Goal: Information Seeking & Learning: Learn about a topic

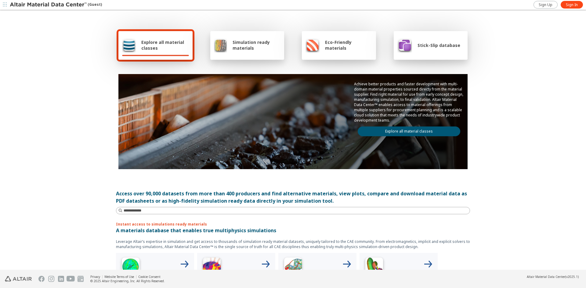
click at [388, 133] on link "Explore all material classes" at bounding box center [408, 132] width 102 height 10
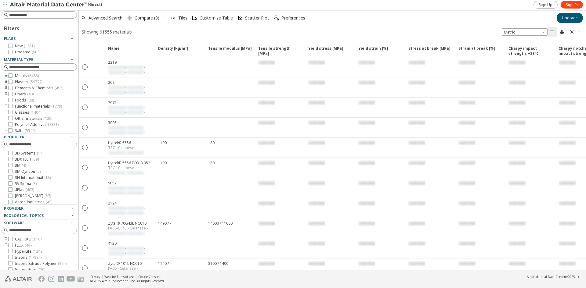
click at [5, 75] on icon "toogle group" at bounding box center [6, 76] width 4 height 5
click at [15, 77] on icon "toogle group" at bounding box center [15, 75] width 4 height 5
click at [30, 77] on span "Zinc ( 16 )" at bounding box center [31, 75] width 15 height 5
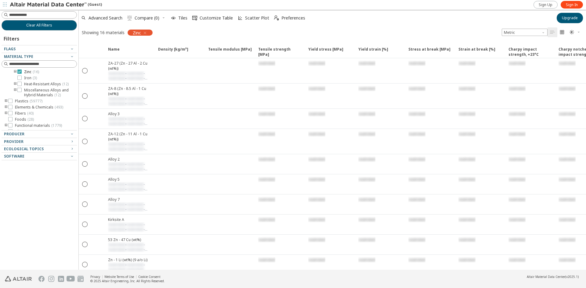
click at [20, 74] on icon at bounding box center [19, 72] width 4 height 4
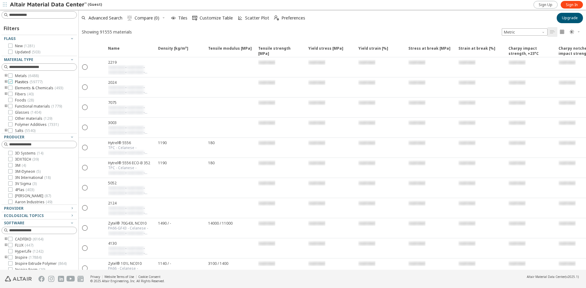
click at [30, 81] on span "( 59777 )" at bounding box center [36, 81] width 13 height 5
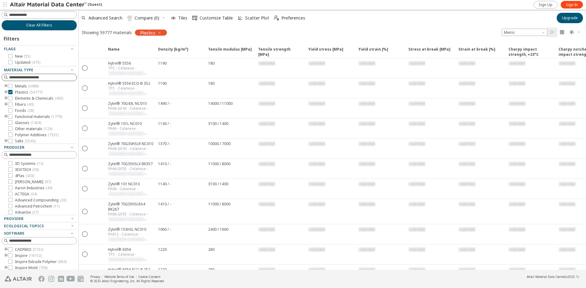
click at [37, 78] on input at bounding box center [42, 77] width 67 height 6
paste input "*******"
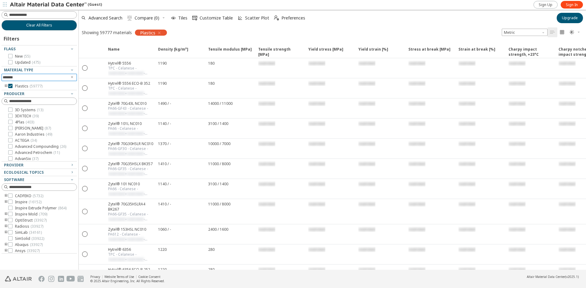
type input "*******"
click at [73, 77] on icon "Clear text" at bounding box center [72, 77] width 4 height 4
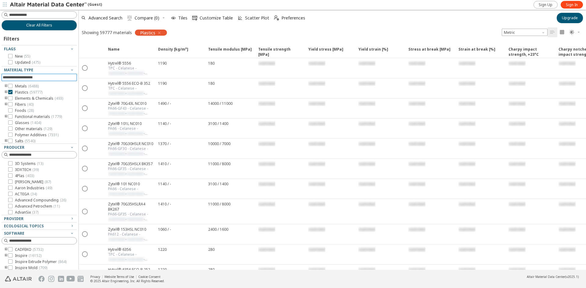
drag, startPoint x: 11, startPoint y: 92, endPoint x: 28, endPoint y: 95, distance: 17.3
click at [12, 92] on icon at bounding box center [10, 92] width 4 height 4
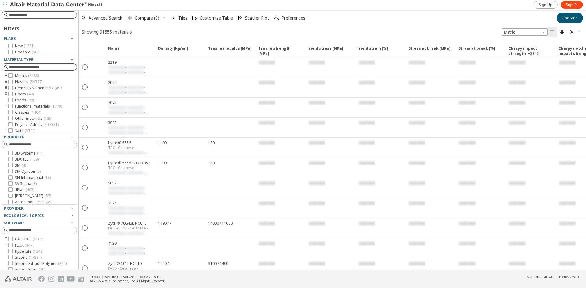
click at [28, 16] on input at bounding box center [42, 15] width 67 height 6
paste input "*******"
type input "*******"
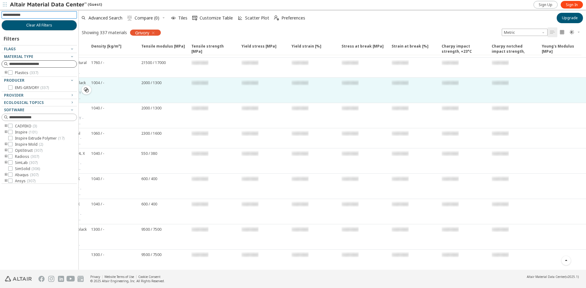
click at [249, 78] on div "restricted" at bounding box center [263, 90] width 50 height 25
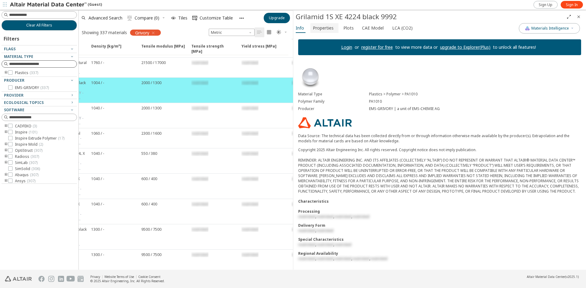
click at [325, 29] on span "Properties" at bounding box center [323, 28] width 21 height 10
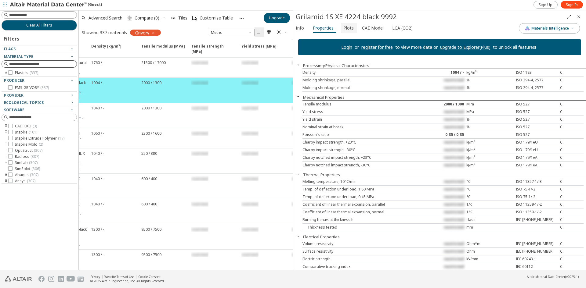
click at [347, 28] on span "Plots" at bounding box center [348, 28] width 10 height 10
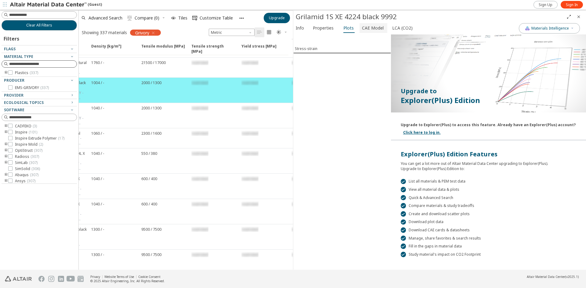
click at [366, 29] on span "CAE Model" at bounding box center [373, 28] width 22 height 10
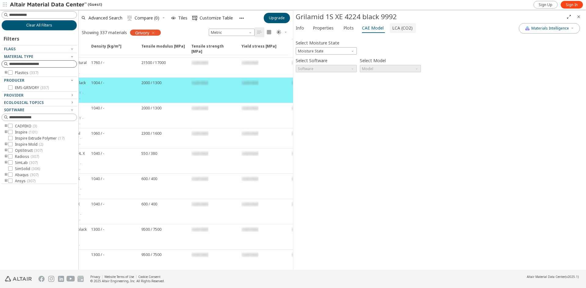
click at [407, 27] on span "LCA (CO2)" at bounding box center [402, 28] width 20 height 10
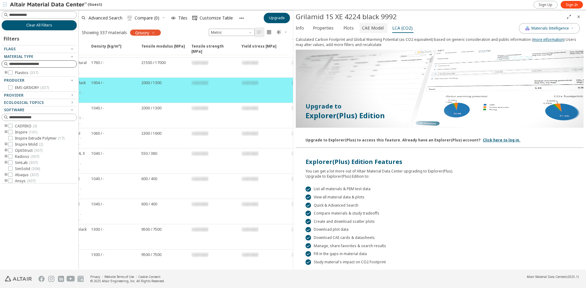
click at [371, 30] on span "CAE Model" at bounding box center [373, 28] width 22 height 10
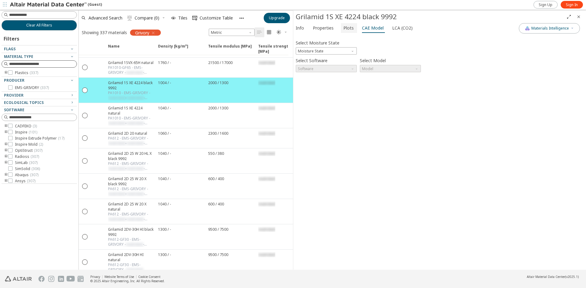
click at [341, 26] on button "Plots" at bounding box center [349, 28] width 16 height 10
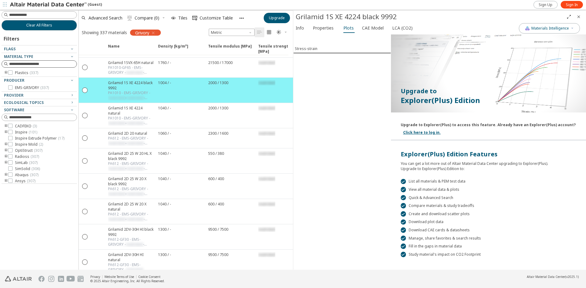
click at [428, 184] on div " List all materials & PEM test data" at bounding box center [487, 181] width 175 height 5
click at [325, 30] on span "Properties" at bounding box center [323, 28] width 21 height 10
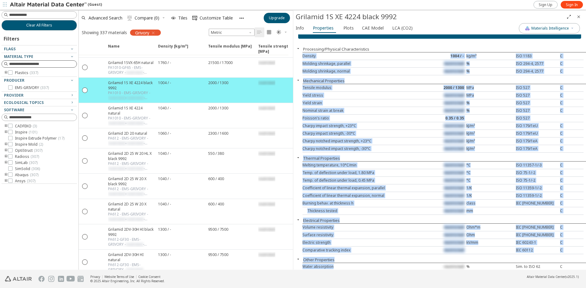
scroll to position [33, 0]
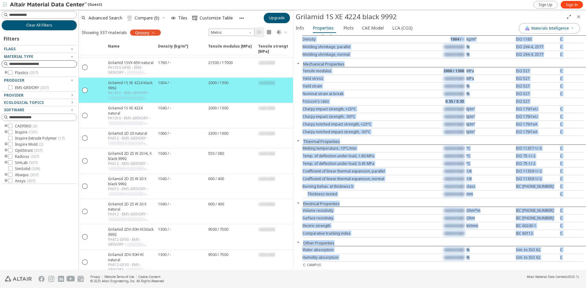
drag, startPoint x: 302, startPoint y: 71, endPoint x: 571, endPoint y: 260, distance: 328.1
click at [571, 237] on div "Login or register for free to view more data or upgrade to Explorer(Plus) to un…" at bounding box center [439, 118] width 292 height 235
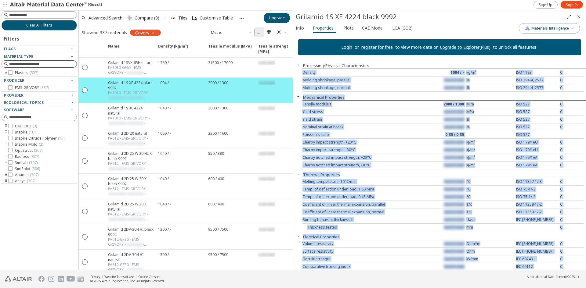
click at [431, 230] on div "Thickness tested restricted mm C" at bounding box center [442, 228] width 281 height 8
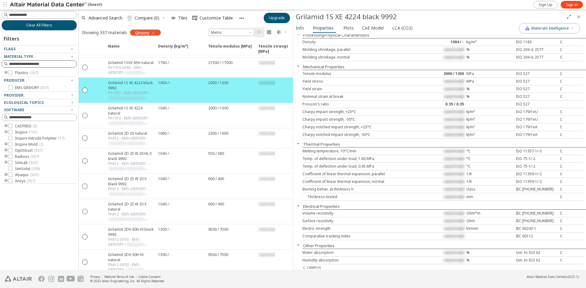
scroll to position [33, 0]
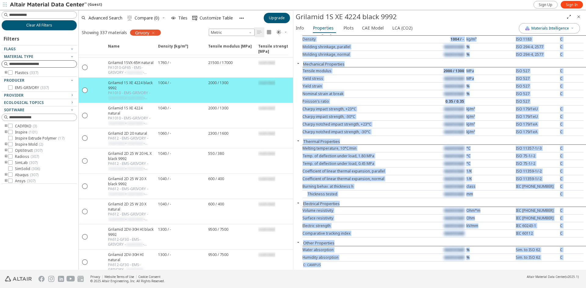
drag, startPoint x: 303, startPoint y: 39, endPoint x: 392, endPoint y: 267, distance: 244.9
click at [392, 237] on div "Login or register for free to view more data or upgrade to Explorer(Plus) to un…" at bounding box center [439, 118] width 292 height 235
copy div "Loremip 2353 / - do/s³ AME 0922 C Adipisc elitseddo, eiusmodt incididunt % UTL …"
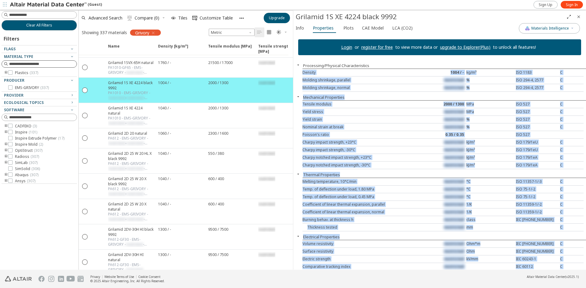
click at [348, 214] on div "Coefficient of linear thermal expansion, normal" at bounding box center [360, 212] width 117 height 5
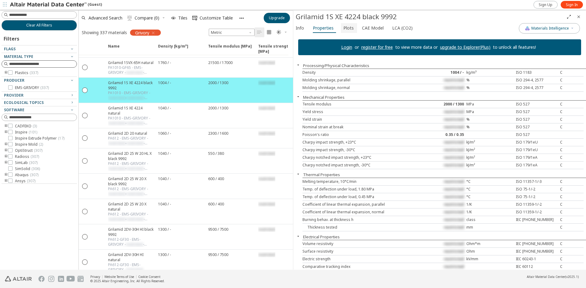
click at [348, 31] on span "Plots" at bounding box center [348, 28] width 10 height 10
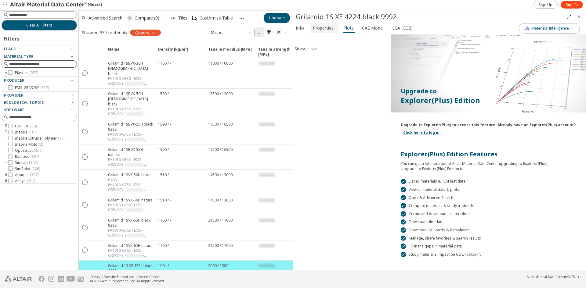
click at [328, 28] on span "Properties" at bounding box center [323, 28] width 21 height 10
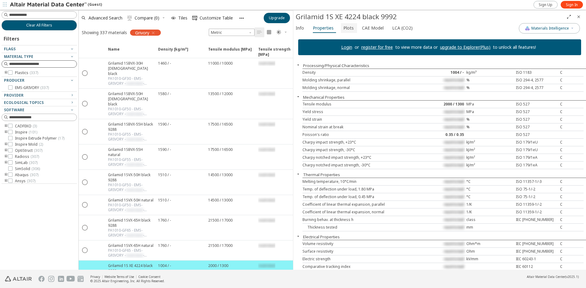
click at [347, 28] on span "Plots" at bounding box center [348, 28] width 10 height 10
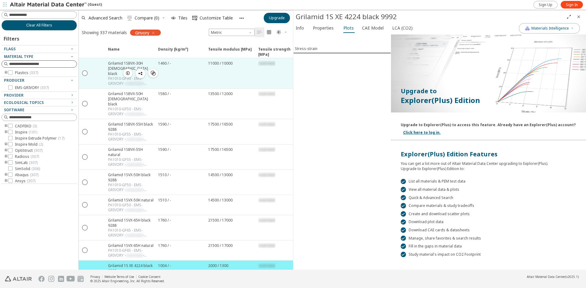
click at [192, 70] on div "1460 / -" at bounding box center [179, 73] width 50 height 30
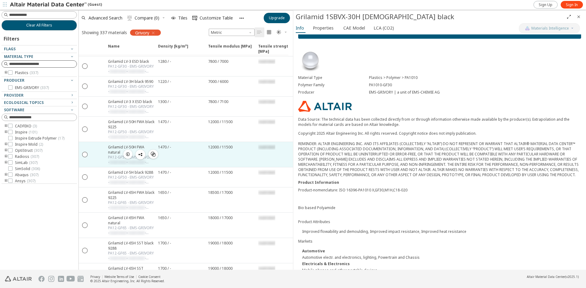
scroll to position [2348, 0]
